Goal: Use online tool/utility: Use online tool/utility

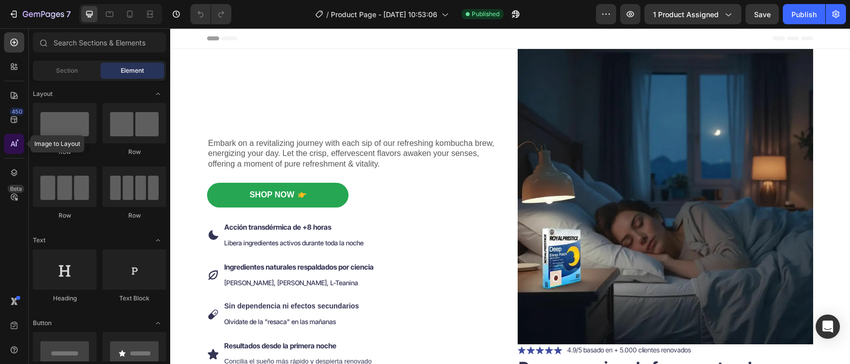
click at [14, 142] on icon at bounding box center [14, 144] width 10 height 10
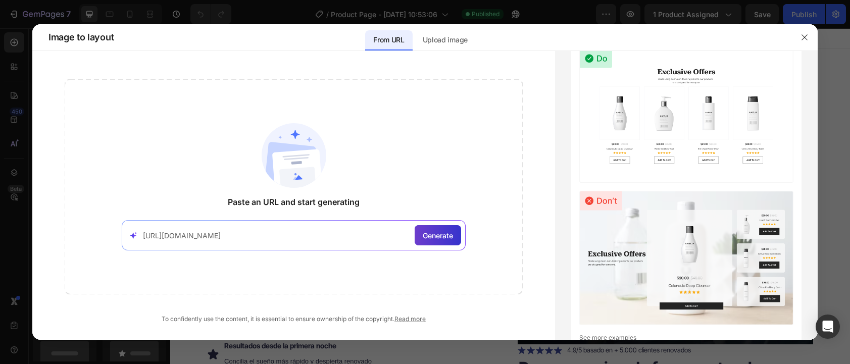
type input "[URL][DOMAIN_NAME]"
click at [437, 238] on span "Generate" at bounding box center [438, 235] width 30 height 11
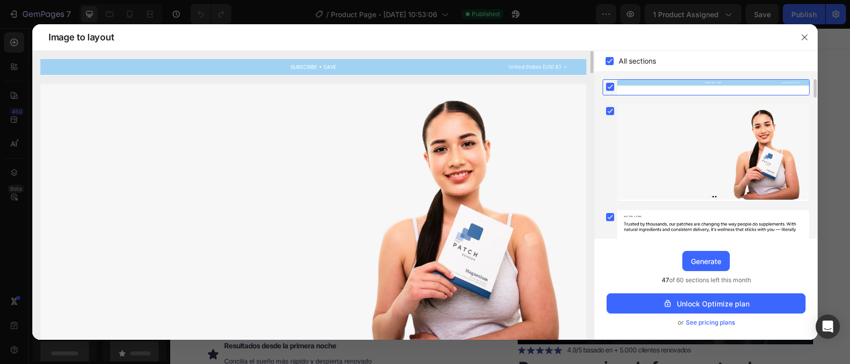
click at [302, 67] on img at bounding box center [313, 67] width 546 height 17
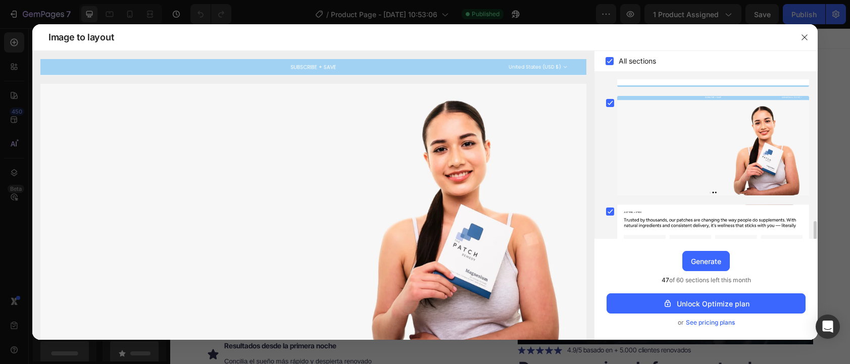
scroll to position [1217, 0]
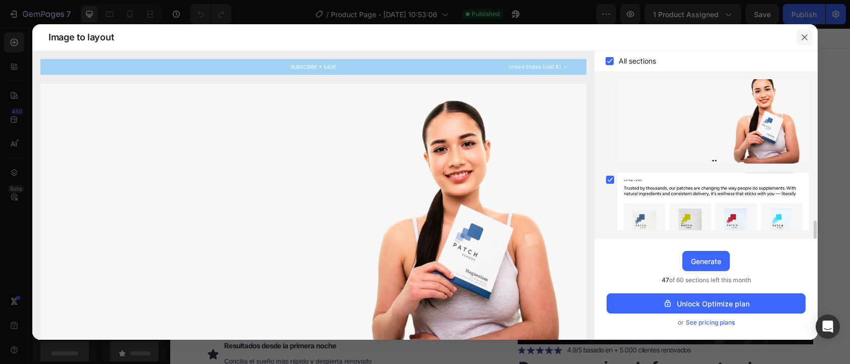
click at [802, 36] on icon "button" at bounding box center [805, 37] width 8 height 8
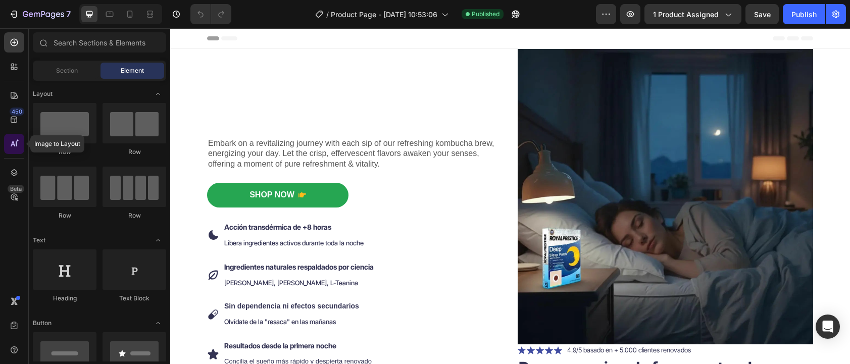
click at [16, 146] on icon at bounding box center [16, 143] width 1 height 5
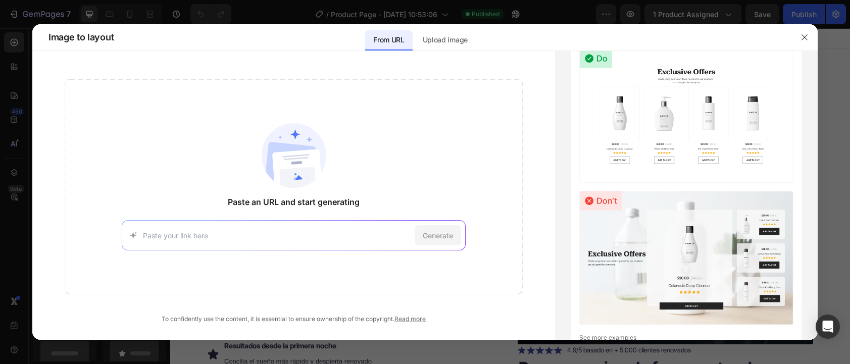
click at [319, 233] on input at bounding box center [276, 235] width 267 height 11
type input "[URL][DOMAIN_NAME]"
click at [433, 238] on span "Generate" at bounding box center [438, 235] width 30 height 11
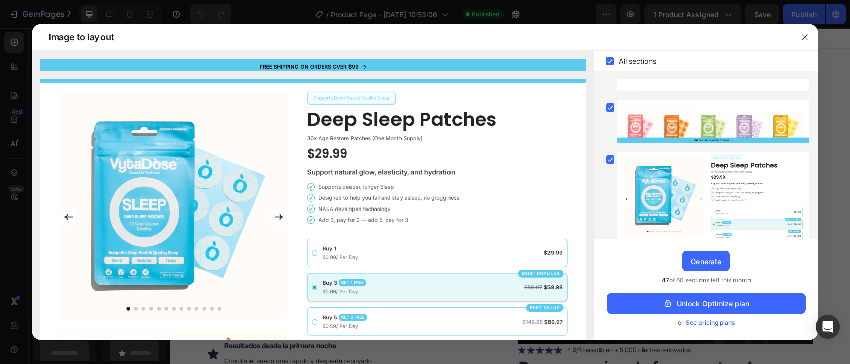
scroll to position [1250, 0]
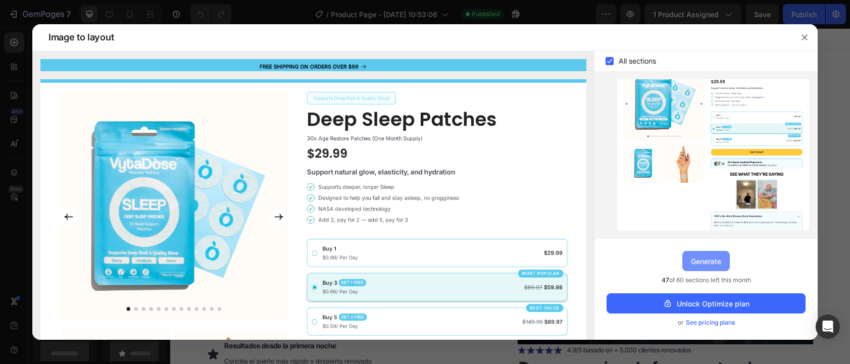
click at [703, 263] on div "Generate" at bounding box center [706, 261] width 30 height 11
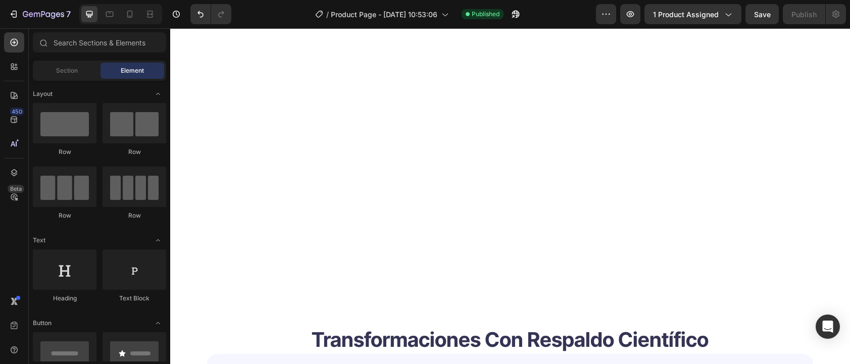
scroll to position [3019, 0]
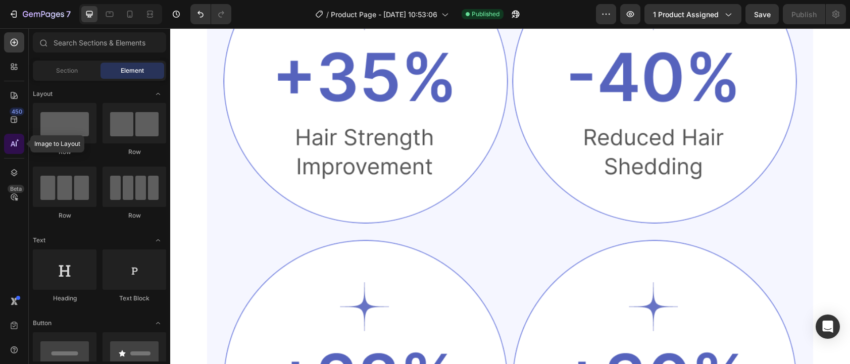
click at [21, 140] on div at bounding box center [14, 144] width 20 height 20
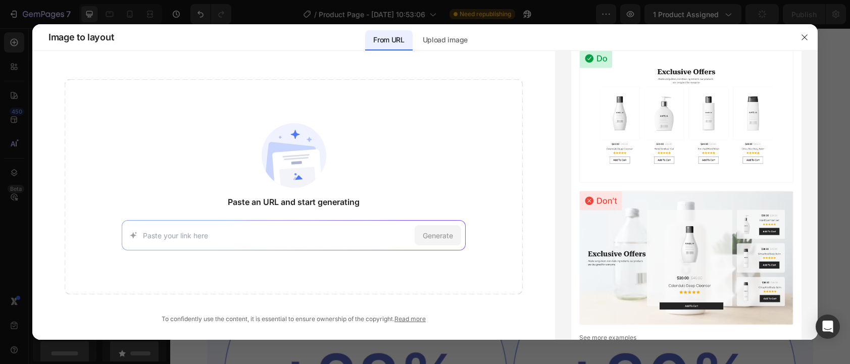
click at [357, 233] on input at bounding box center [276, 235] width 267 height 11
click at [349, 243] on div "[URL][DOMAIN_NAME] Try with this page Generate" at bounding box center [293, 235] width 343 height 30
click at [352, 234] on input at bounding box center [276, 235] width 267 height 11
paste input "[URL][DOMAIN_NAME]"
type input "[URL][DOMAIN_NAME]"
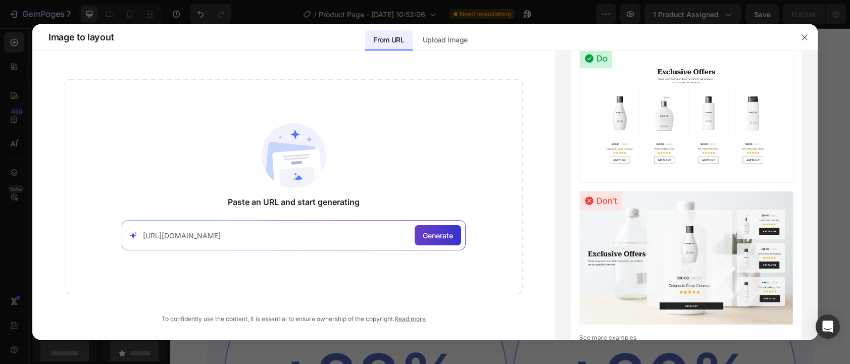
click at [429, 230] on span "Generate" at bounding box center [438, 235] width 30 height 11
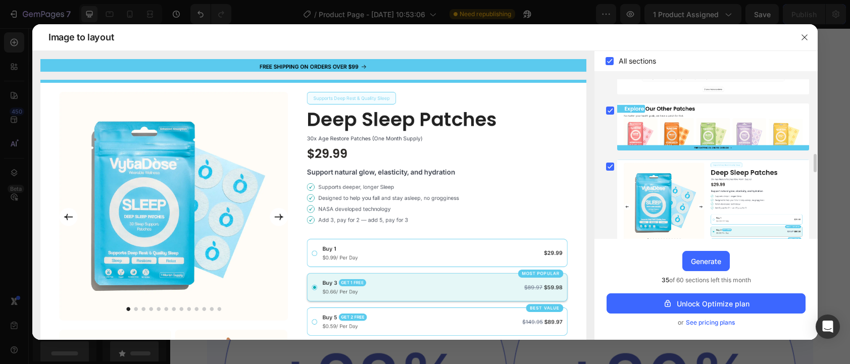
scroll to position [1229, 0]
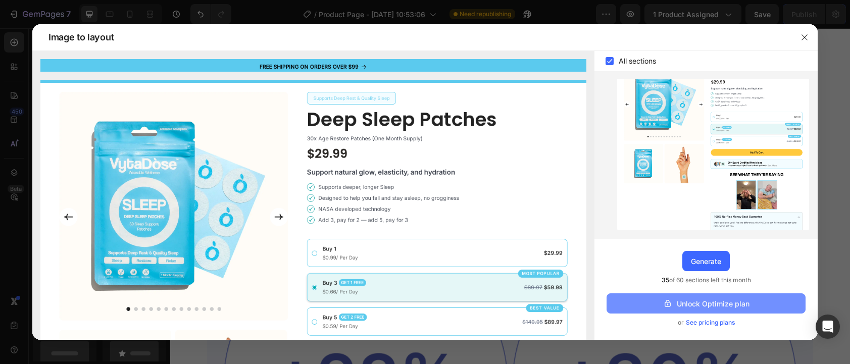
click at [689, 304] on div "Unlock Optimize plan" at bounding box center [706, 304] width 87 height 11
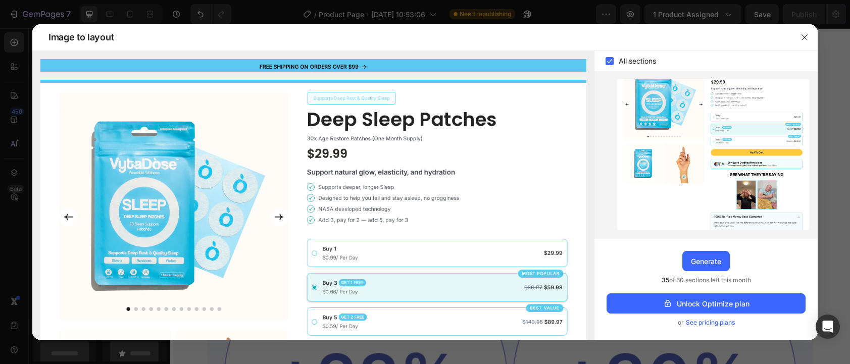
click at [696, 323] on span "See pricing plans" at bounding box center [710, 323] width 49 height 10
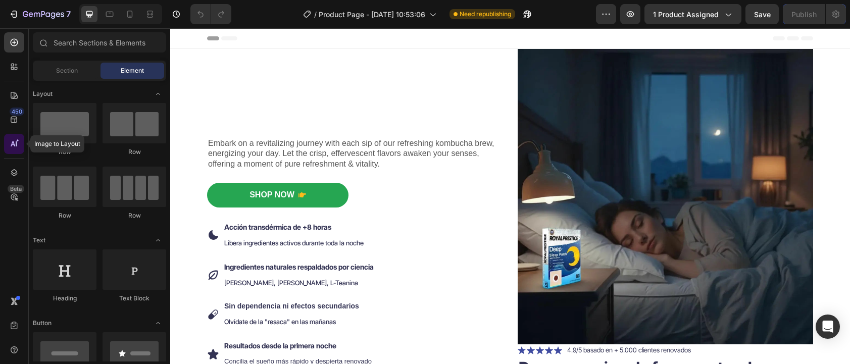
click at [17, 147] on icon at bounding box center [14, 144] width 10 height 10
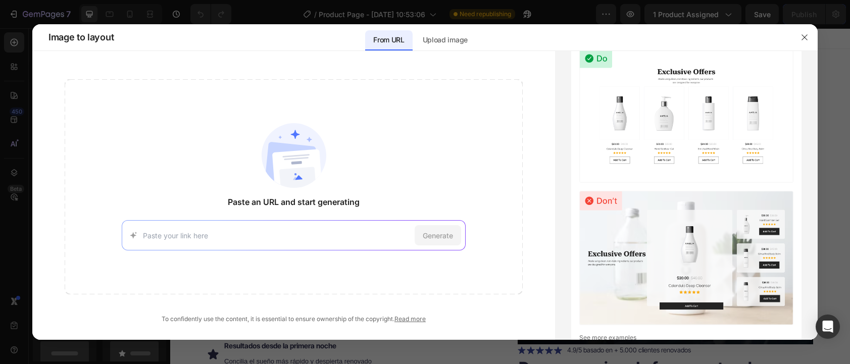
click at [260, 233] on input at bounding box center [276, 235] width 267 height 11
type input "[URL][DOMAIN_NAME]"
click at [430, 230] on span "Generate" at bounding box center [438, 235] width 30 height 11
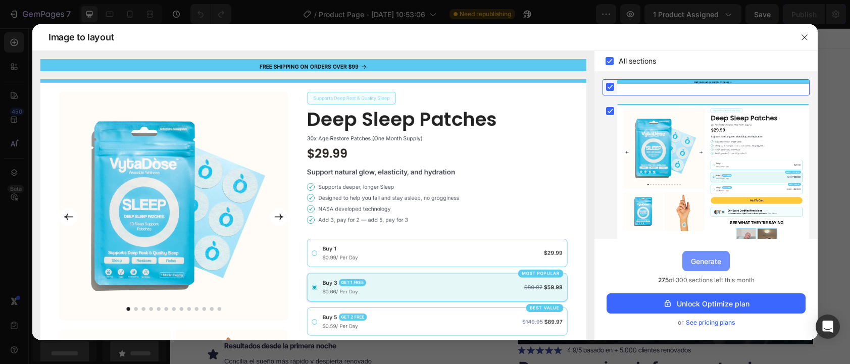
click at [701, 258] on div "Generate" at bounding box center [706, 261] width 30 height 11
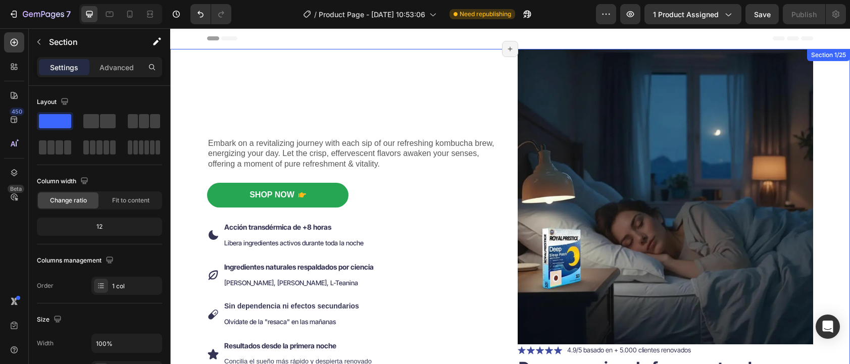
click at [823, 68] on div "Embark on a revitalizing journey with each sip of our refreshing kombucha brew,…" at bounding box center [510, 262] width 665 height 426
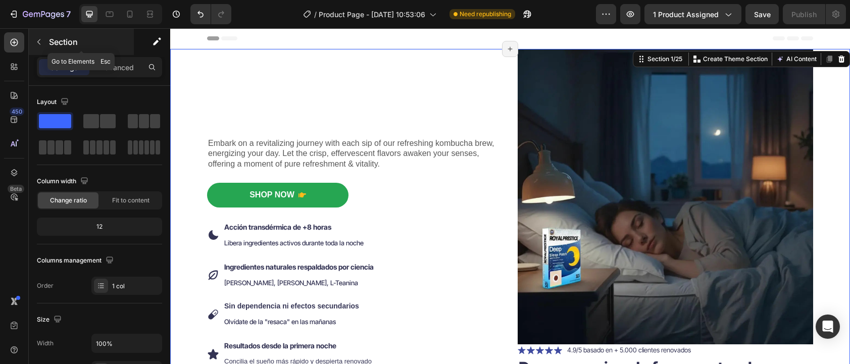
click at [37, 46] on button "button" at bounding box center [39, 42] width 16 height 16
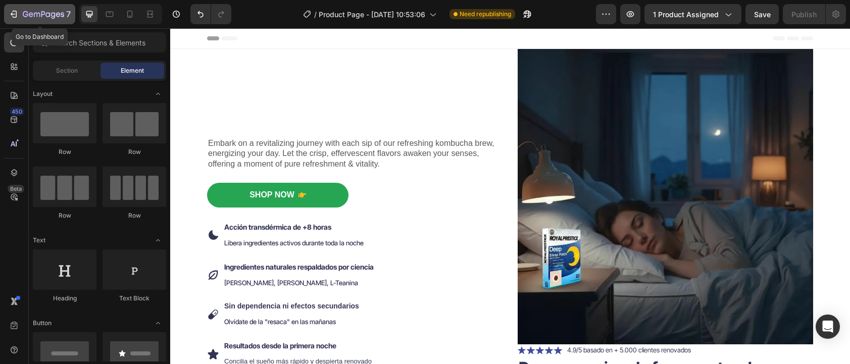
click at [14, 14] on icon "button" at bounding box center [13, 14] width 5 height 3
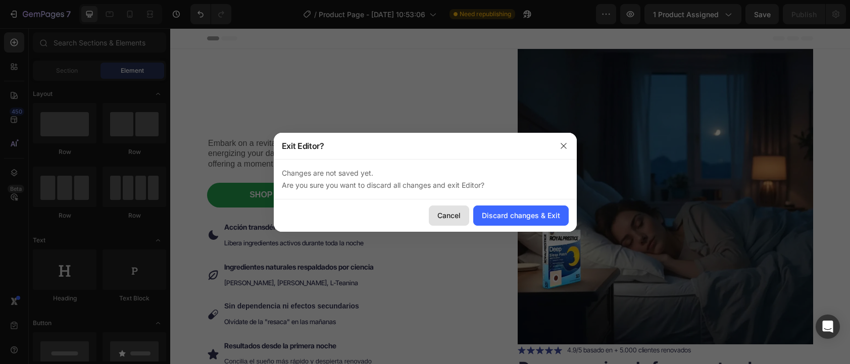
click at [447, 217] on div "Cancel" at bounding box center [448, 215] width 23 height 11
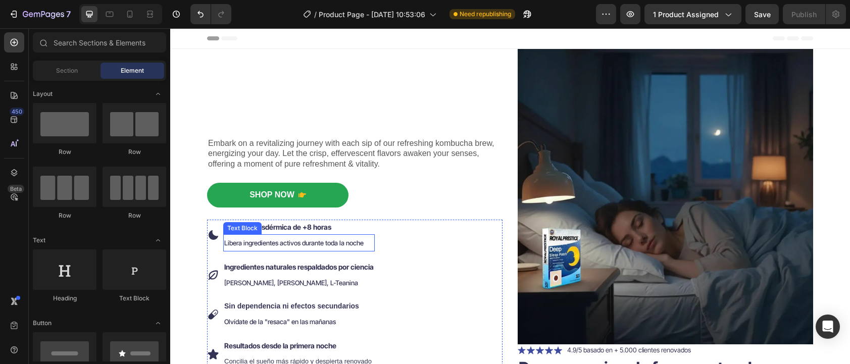
scroll to position [1, 0]
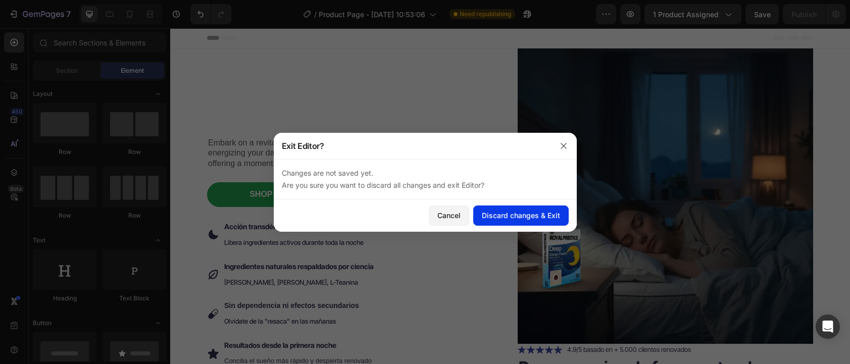
click at [524, 217] on div "Discard changes & Exit" at bounding box center [521, 215] width 78 height 11
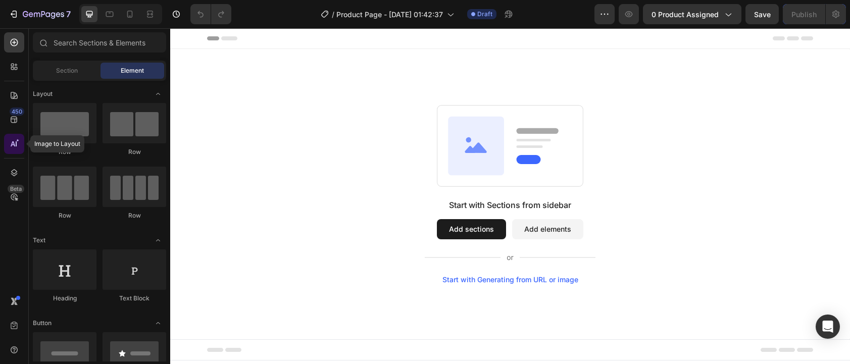
click at [15, 145] on icon at bounding box center [14, 144] width 10 height 10
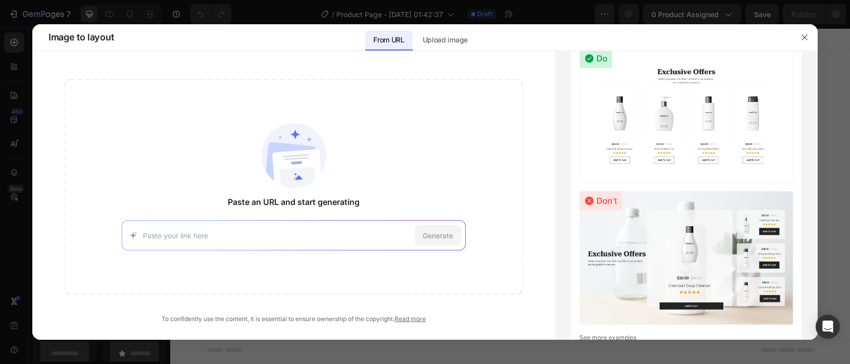
click at [234, 225] on div "Generate" at bounding box center [293, 235] width 343 height 30
click at [234, 234] on input at bounding box center [276, 235] width 267 height 11
paste input "[URL][DOMAIN_NAME]"
type input "[URL][DOMAIN_NAME]"
click at [435, 229] on div "Generate" at bounding box center [438, 235] width 46 height 20
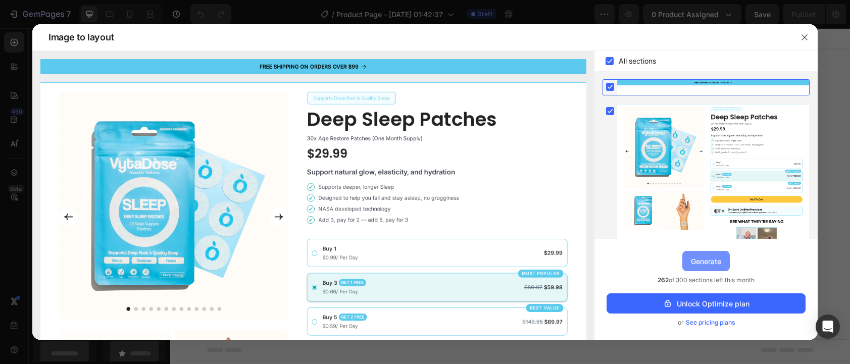
click at [721, 261] on div "Generate" at bounding box center [706, 261] width 30 height 11
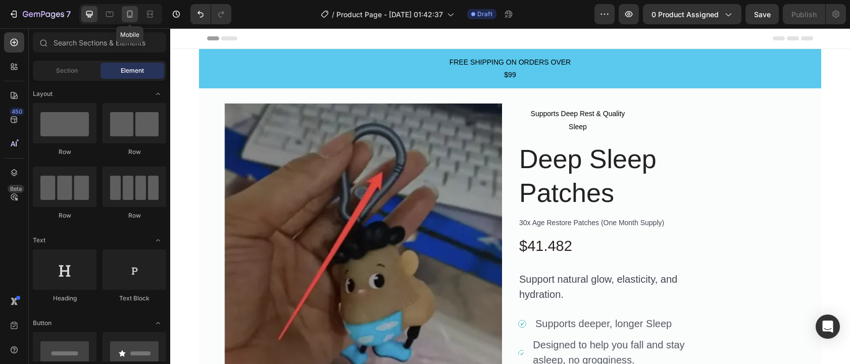
click at [128, 19] on div at bounding box center [130, 14] width 16 height 16
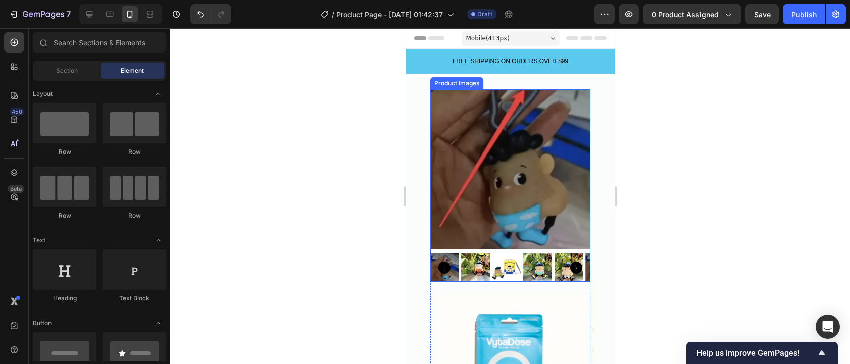
click at [446, 189] on img at bounding box center [510, 169] width 160 height 160
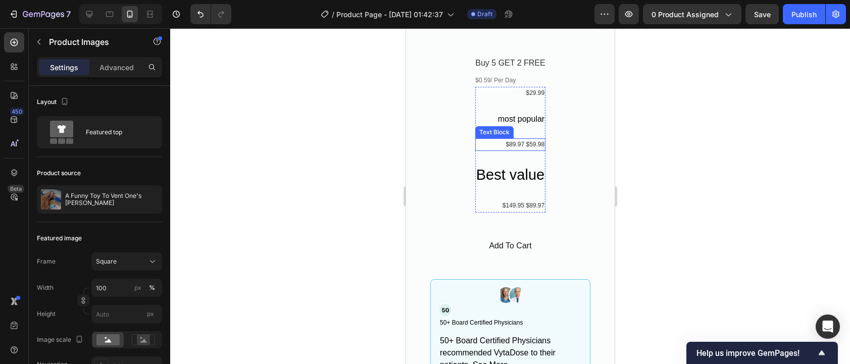
scroll to position [1070, 0]
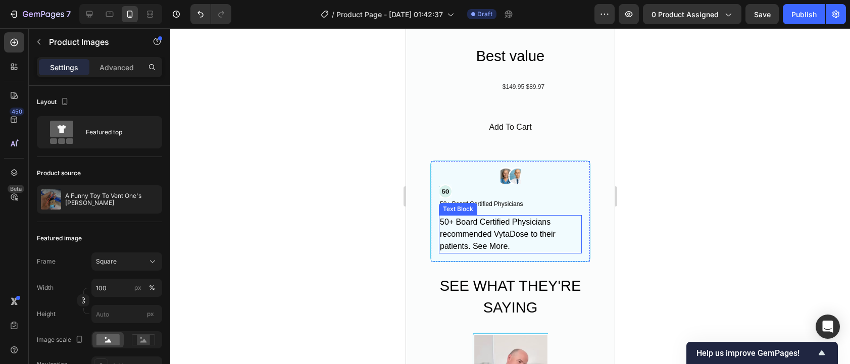
click at [561, 235] on div "50+ Board Certified Physicians recommended VytaDose to their patients. See More." at bounding box center [509, 234] width 143 height 38
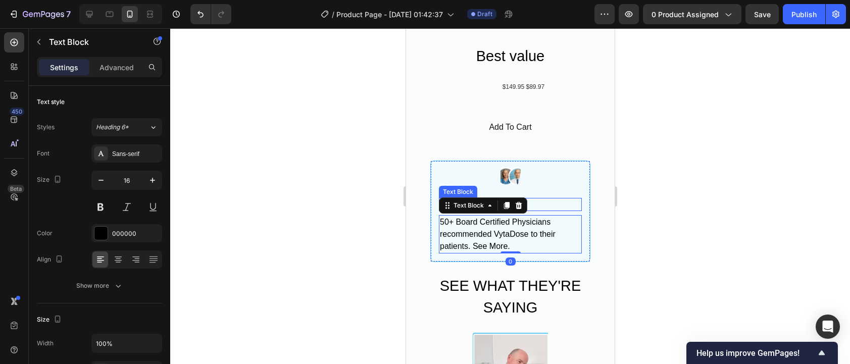
click at [573, 198] on div "50+ Board Certified Physicians" at bounding box center [509, 204] width 143 height 13
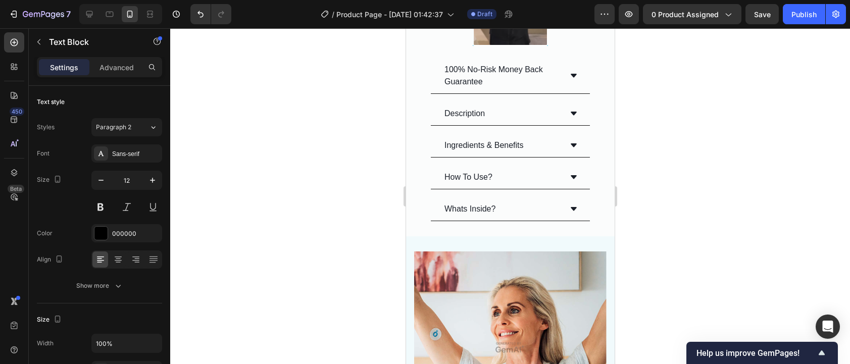
scroll to position [1656, 0]
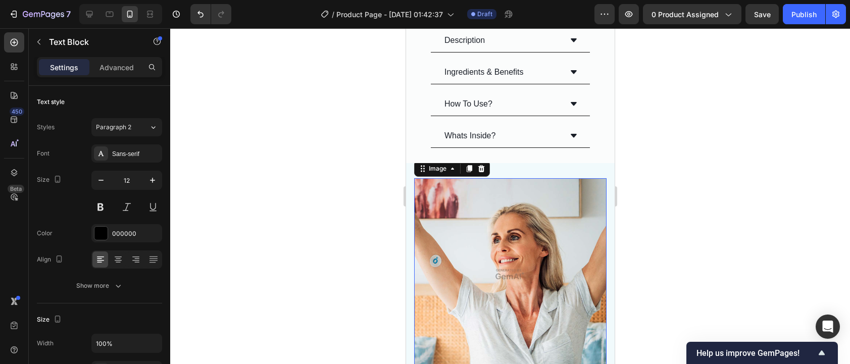
click at [505, 258] on img at bounding box center [510, 274] width 192 height 192
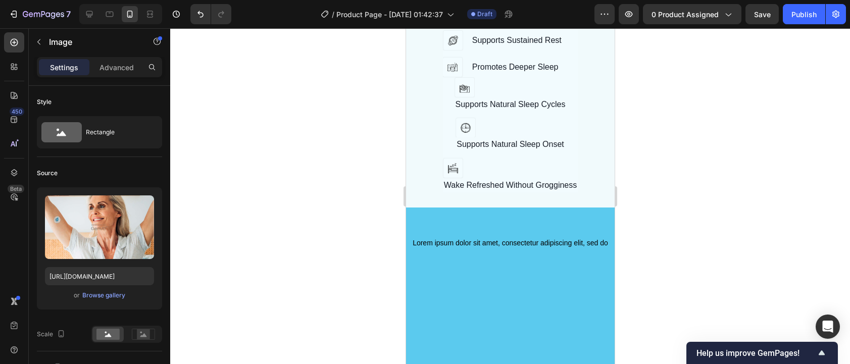
scroll to position [2267, 0]
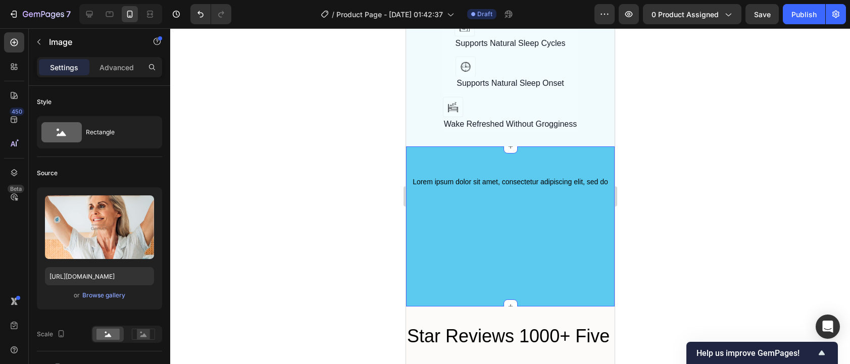
click at [517, 211] on div "Lorem ipsum dolor sit amet, consectetur adipiscing elit, sed do Text Block Row …" at bounding box center [510, 226] width 209 height 160
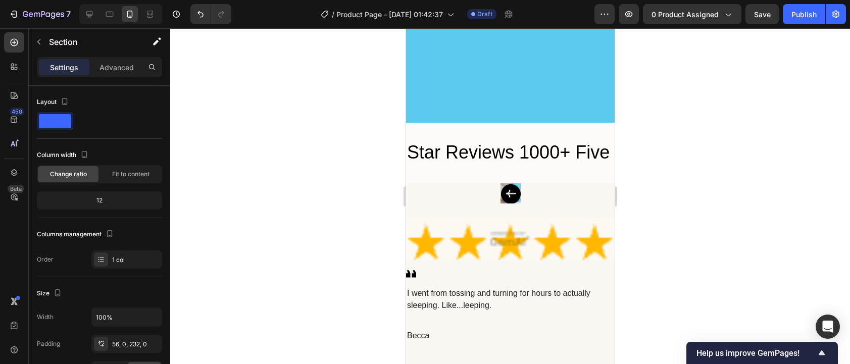
scroll to position [2541, 0]
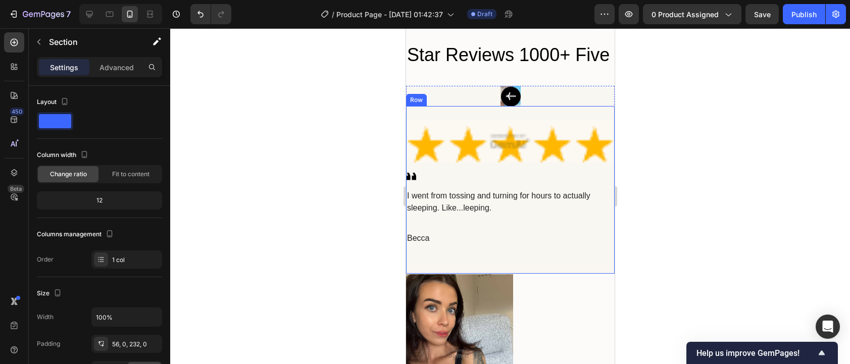
click at [548, 245] on div "Image Icon I went from tossing and turning for hours to actually sleeping. Like…" at bounding box center [510, 182] width 209 height 125
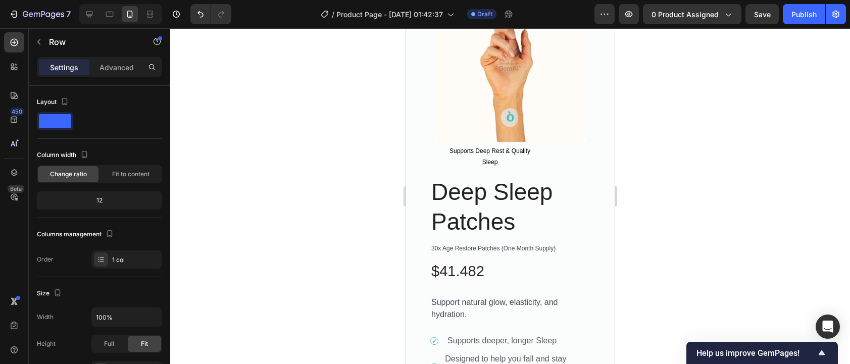
scroll to position [0, 0]
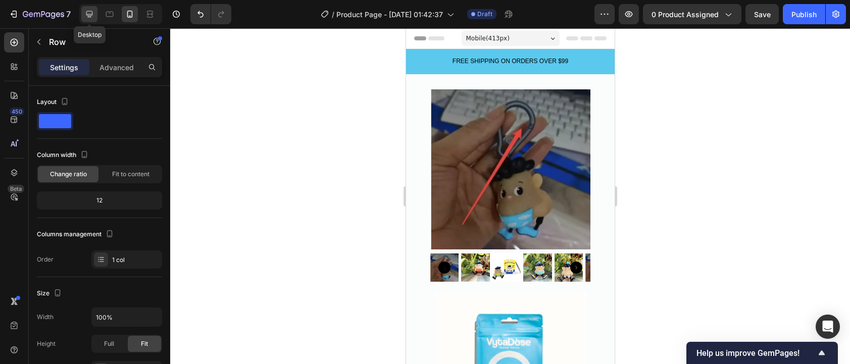
click at [89, 15] on icon at bounding box center [89, 14] width 10 height 10
type input "1200"
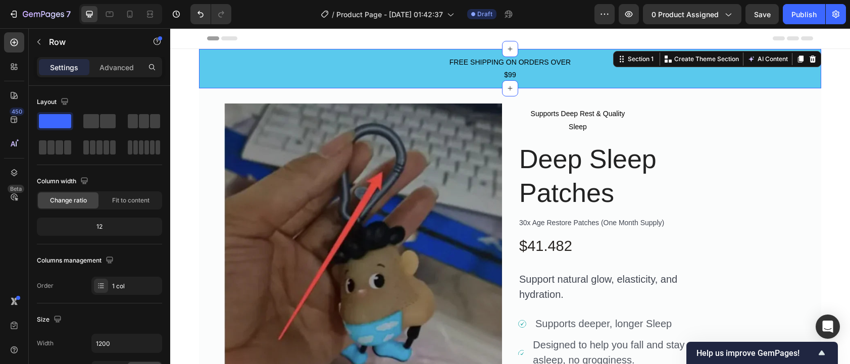
click at [762, 81] on div "FREE SHIPPING ON ORDERS OVER $99 Text Block Row" at bounding box center [510, 68] width 622 height 27
